Goal: Task Accomplishment & Management: Manage account settings

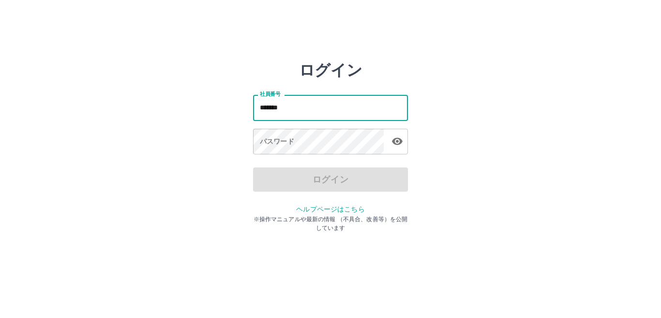
click at [327, 118] on input "*******" at bounding box center [330, 108] width 155 height 26
type input "*"
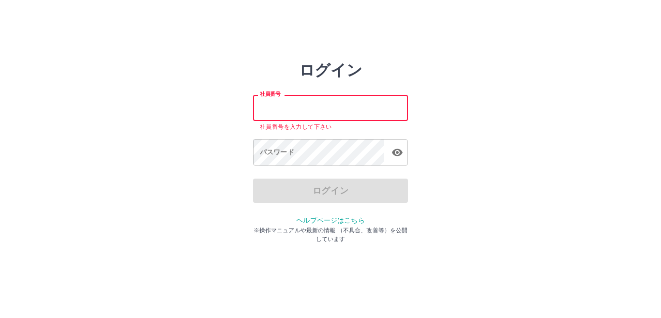
click at [322, 118] on input "社員番号" at bounding box center [330, 108] width 155 height 26
type input "*******"
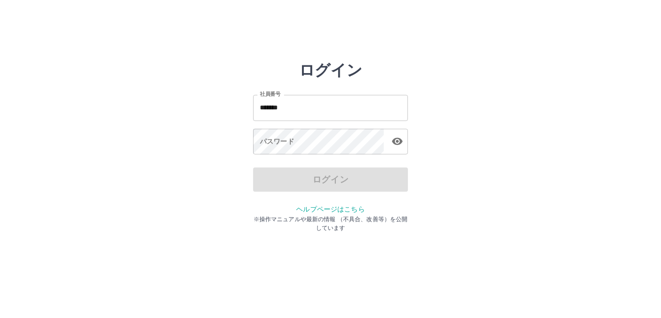
click at [312, 156] on div "社員番号 ******* 社員番号 パスワード パスワード" at bounding box center [330, 123] width 155 height 88
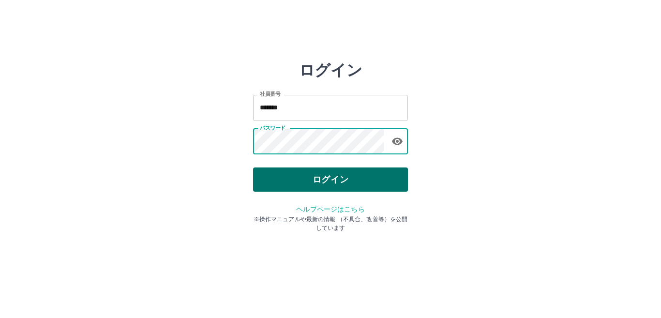
click at [310, 178] on button "ログイン" at bounding box center [330, 179] width 155 height 24
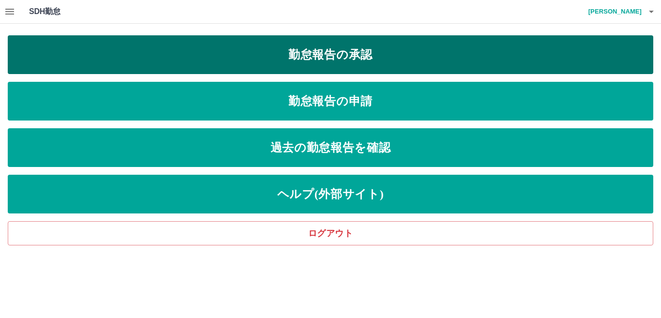
click at [152, 55] on link "勤怠報告の承認" at bounding box center [330, 54] width 645 height 39
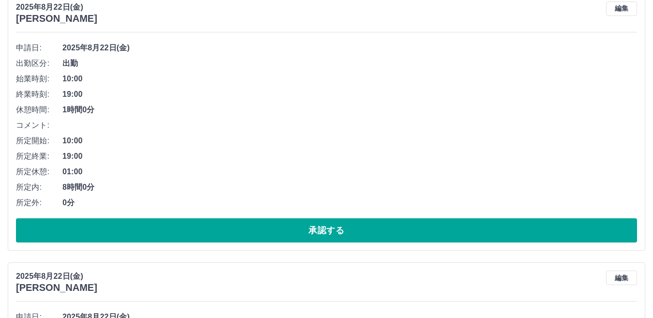
scroll to position [145, 0]
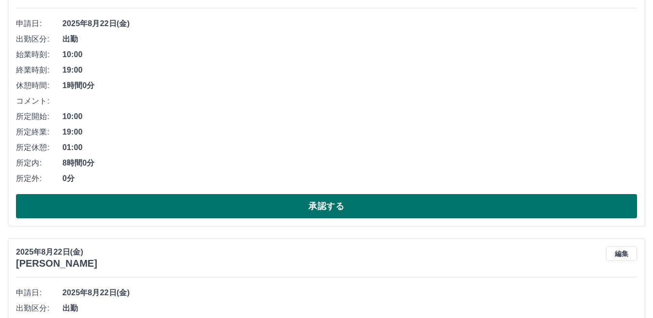
click at [214, 213] on button "承認する" at bounding box center [326, 206] width 621 height 24
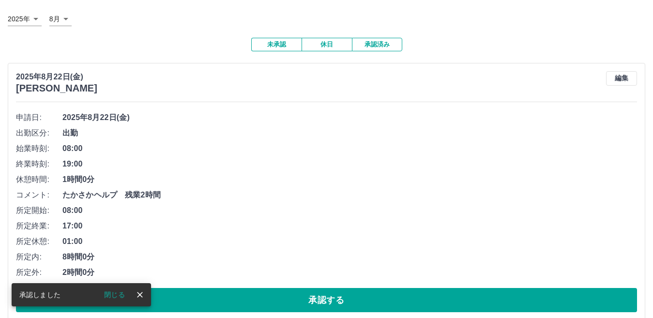
scroll to position [97, 0]
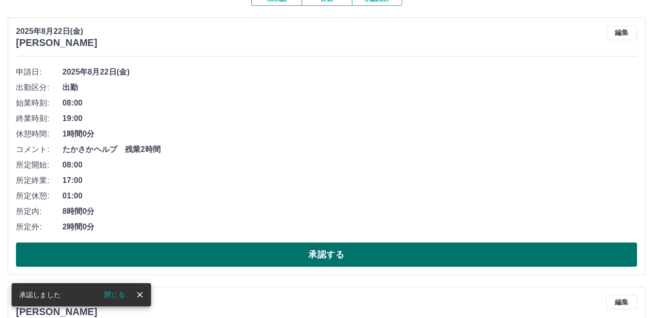
click at [263, 250] on button "承認する" at bounding box center [326, 254] width 621 height 24
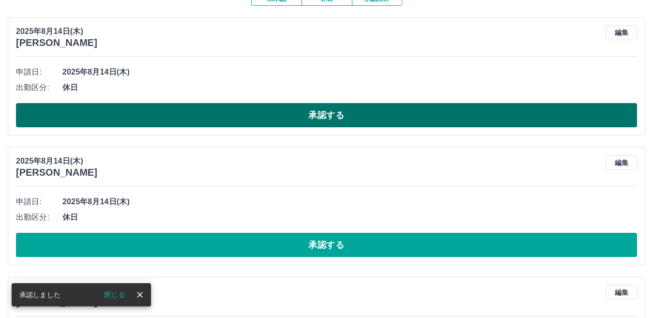
click at [241, 112] on button "承認する" at bounding box center [326, 115] width 621 height 24
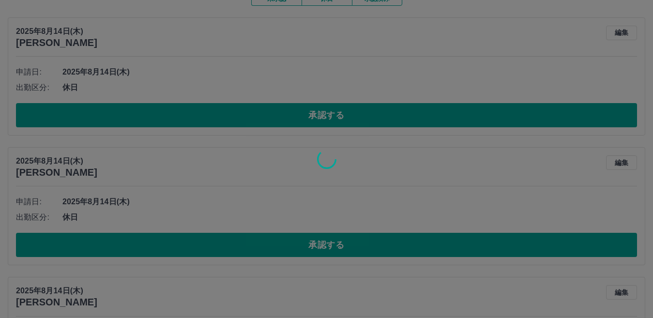
click at [245, 115] on div at bounding box center [326, 159] width 653 height 318
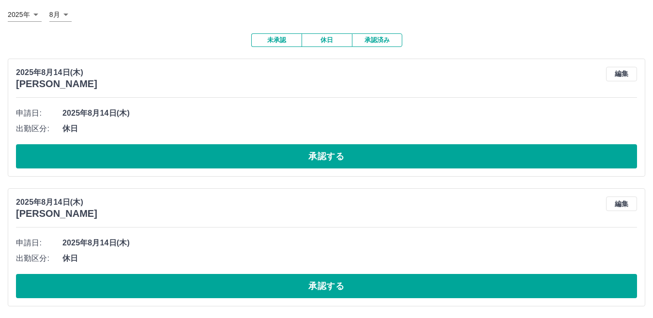
scroll to position [57, 0]
click at [245, 115] on span "2025年8月14日(木)" at bounding box center [349, 113] width 574 height 12
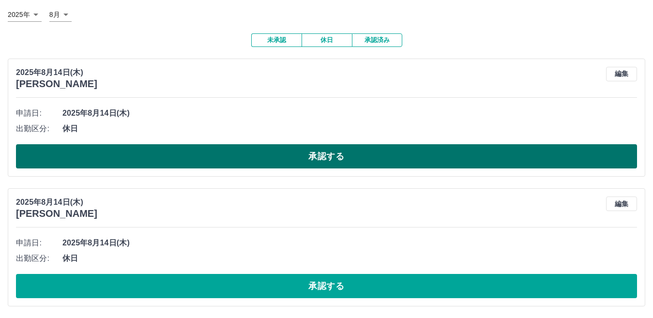
click at [241, 153] on button "承認する" at bounding box center [326, 156] width 621 height 24
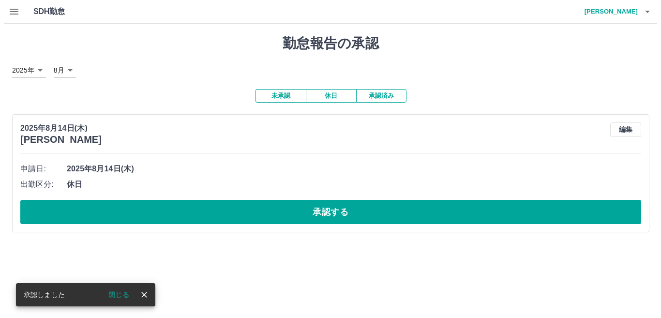
scroll to position [0, 0]
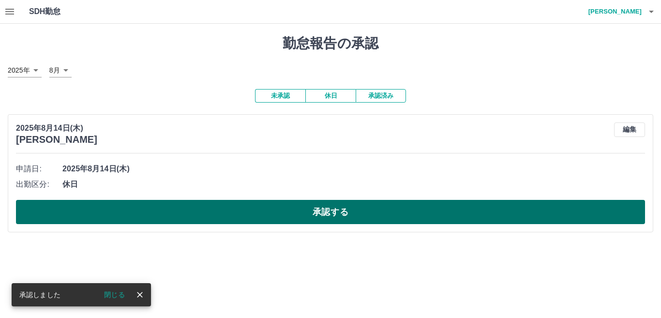
click at [228, 214] on button "承認する" at bounding box center [330, 212] width 629 height 24
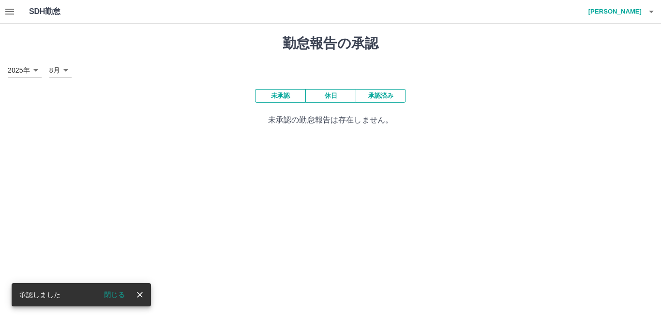
click at [640, 13] on h4 "[PERSON_NAME]" at bounding box center [612, 11] width 58 height 23
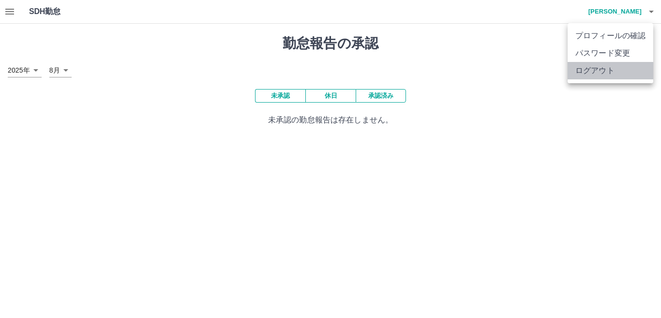
click at [623, 69] on li "ログアウト" at bounding box center [610, 70] width 86 height 17
